Goal: Share content

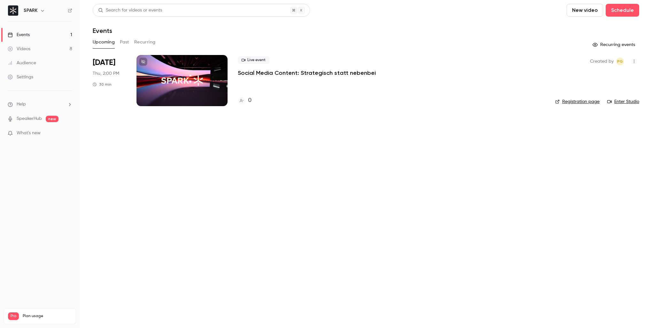
click at [214, 74] on div at bounding box center [181, 80] width 91 height 51
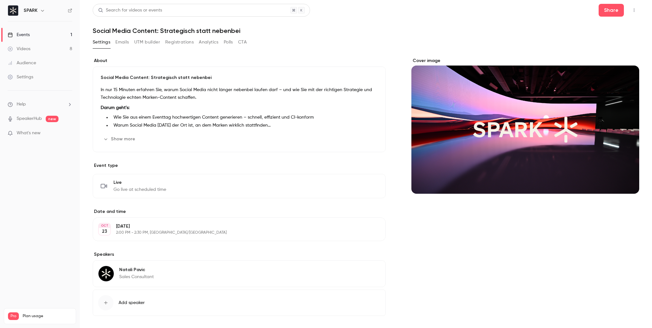
click at [128, 142] on button "Show more" at bounding box center [120, 139] width 38 height 10
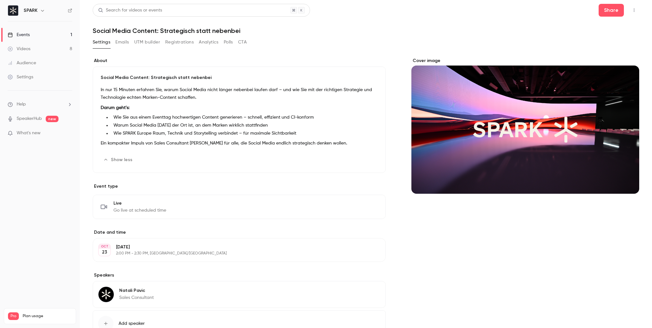
click at [634, 9] on icon "button" at bounding box center [634, 11] width 1 height 4
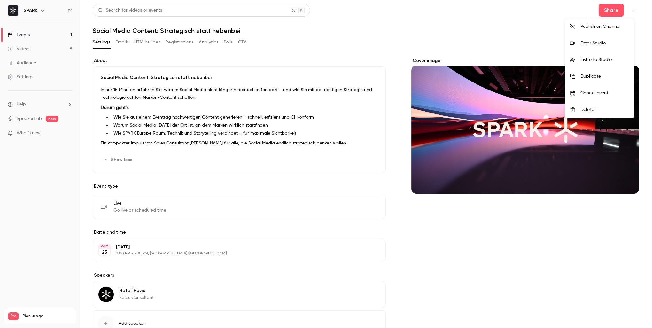
click at [604, 6] on div at bounding box center [326, 164] width 652 height 328
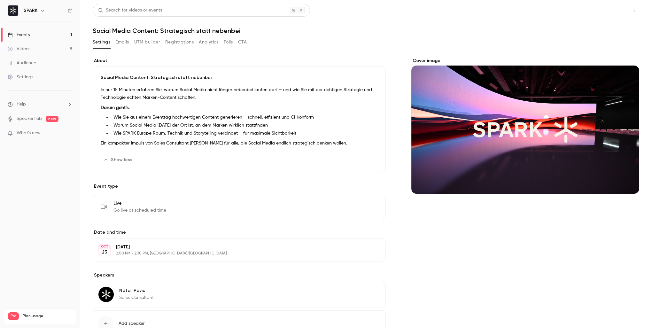
click at [601, 9] on button "Share" at bounding box center [611, 10] width 25 height 13
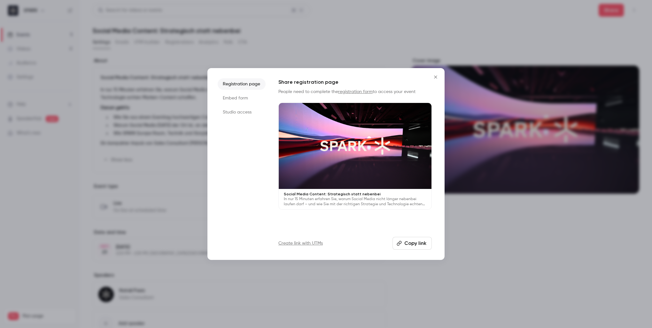
click at [421, 244] on button "Copy link" at bounding box center [412, 243] width 39 height 13
click at [435, 76] on icon "Close" at bounding box center [435, 76] width 3 height 3
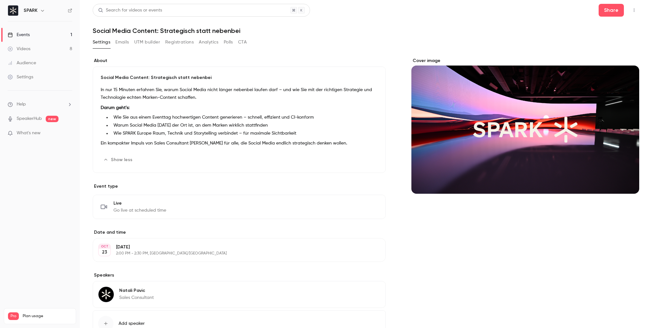
click at [37, 34] on link "Events 1" at bounding box center [40, 35] width 80 height 14
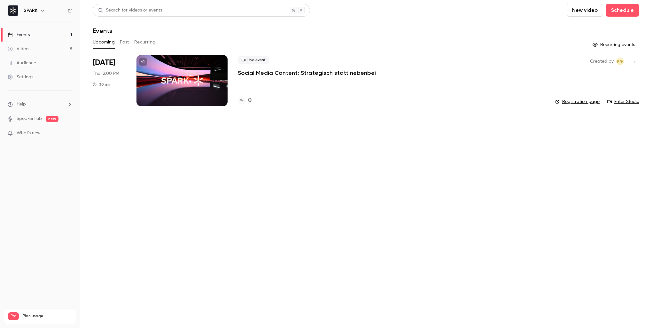
click at [570, 101] on link "Registration page" at bounding box center [577, 101] width 44 height 6
